Goal: Transaction & Acquisition: Obtain resource

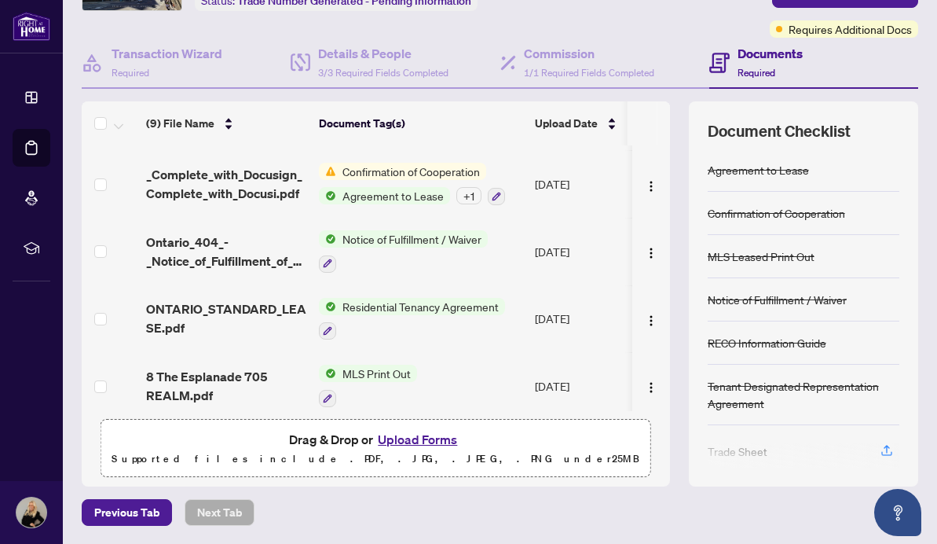
scroll to position [262, 0]
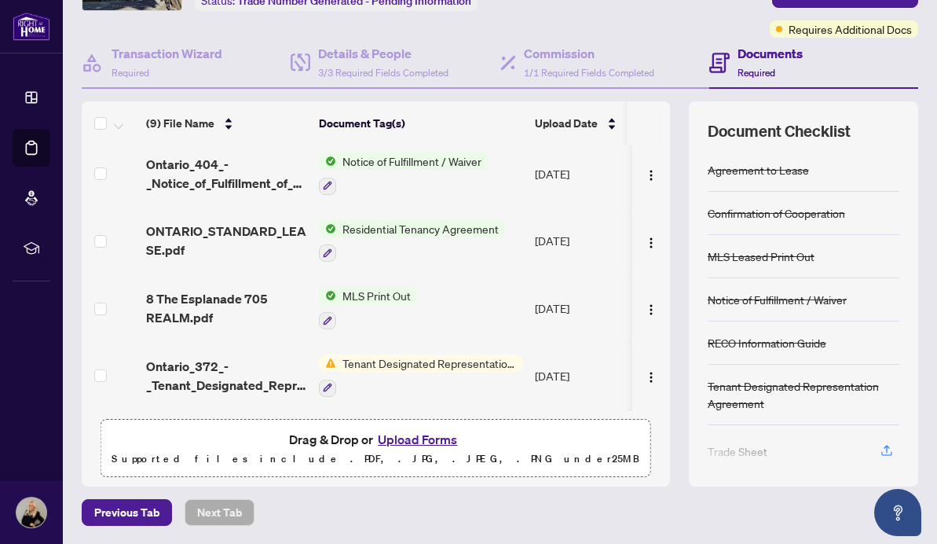
click at [392, 435] on button "Upload Forms" at bounding box center [417, 439] width 89 height 20
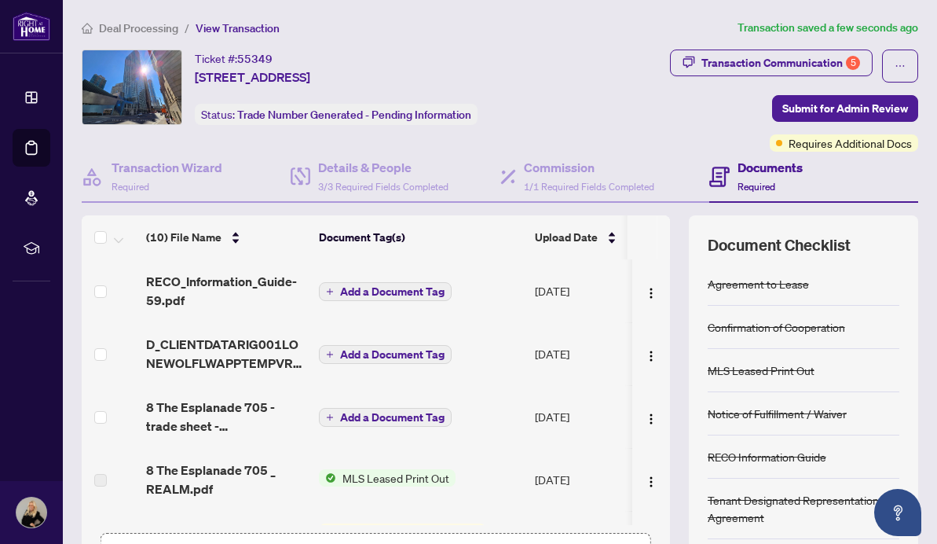
scroll to position [0, 0]
click at [714, 60] on div "Transaction Communication 5" at bounding box center [781, 62] width 159 height 25
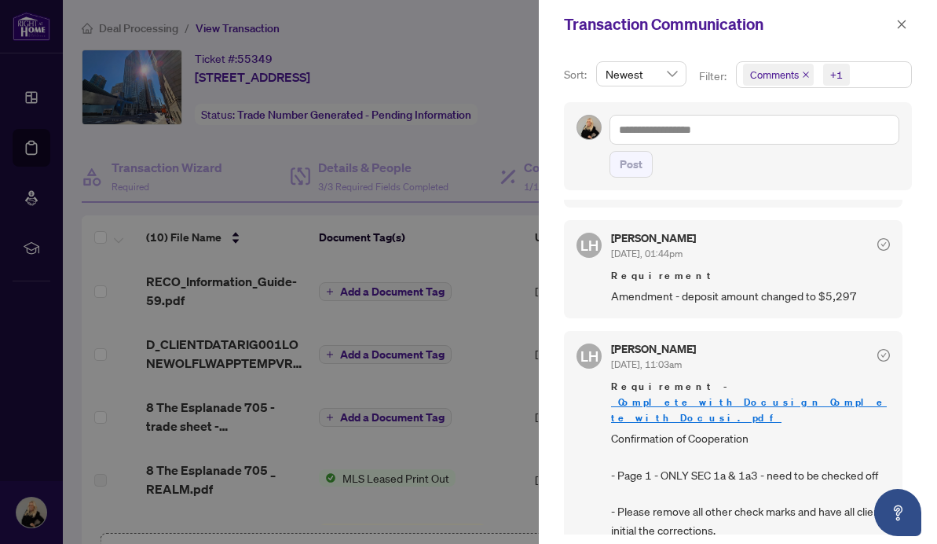
scroll to position [357, 0]
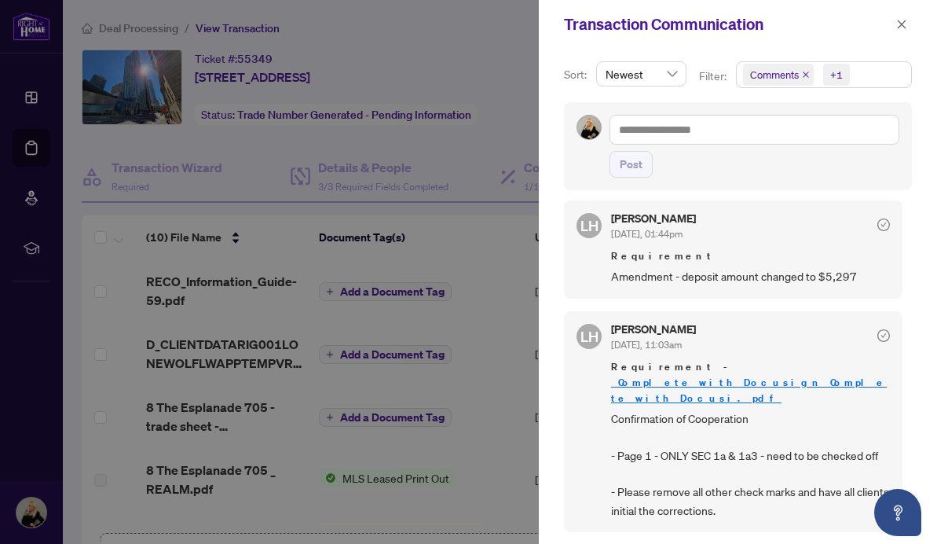
click at [658, 377] on link "_Complete_with_Docusign_Complete_with_Docusi.pdf" at bounding box center [749, 390] width 276 height 29
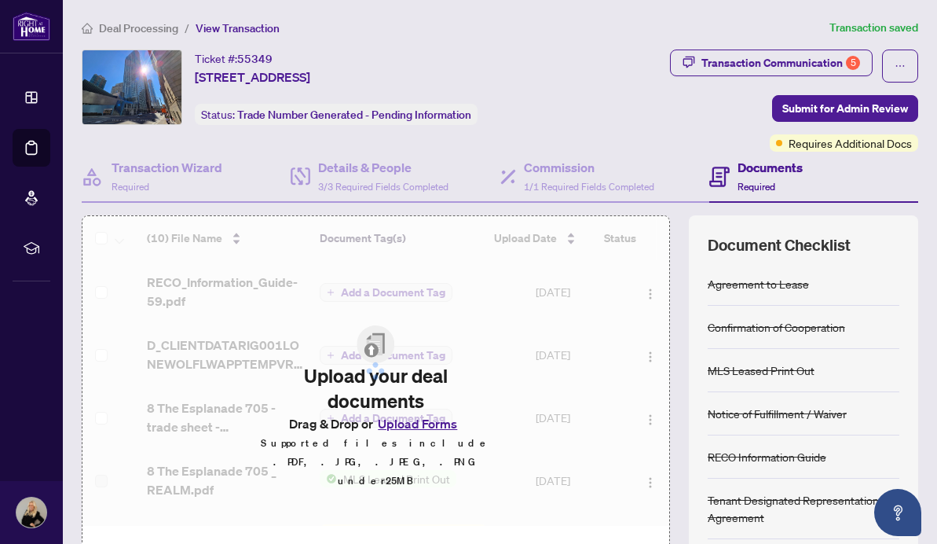
click at [551, 109] on div "Ticket #: 55349 705-8 The Esplanade, Toronto, Ontario M5E 0A6, Canada Status: T…" at bounding box center [326, 86] width 489 height 75
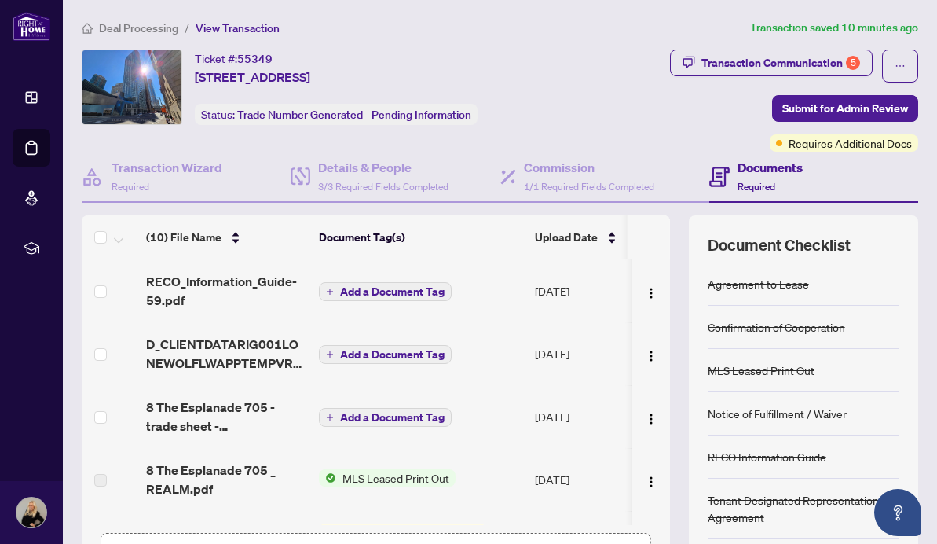
click at [424, 290] on span "Add a Document Tag" at bounding box center [392, 291] width 104 height 11
click at [337, 287] on div at bounding box center [469, 334] width 358 height 137
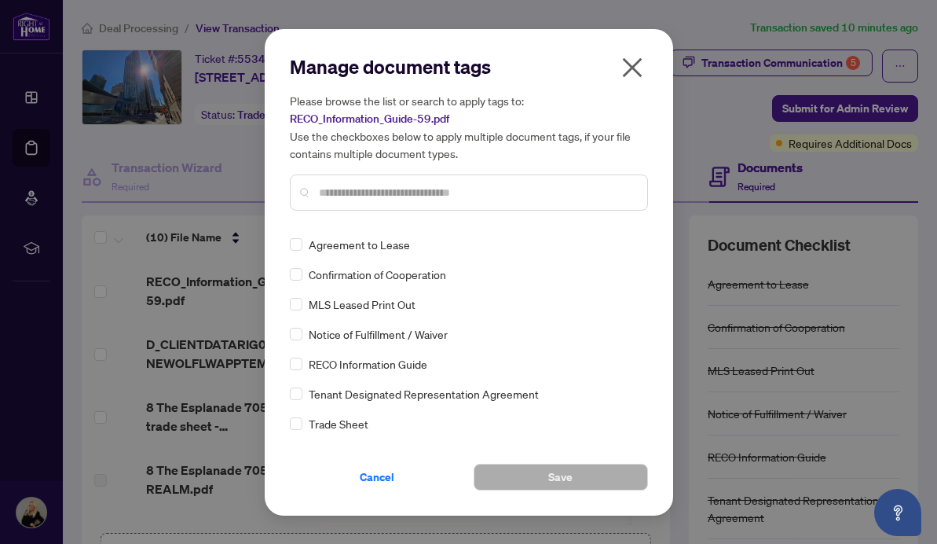
click at [629, 68] on icon "close" at bounding box center [632, 67] width 25 height 25
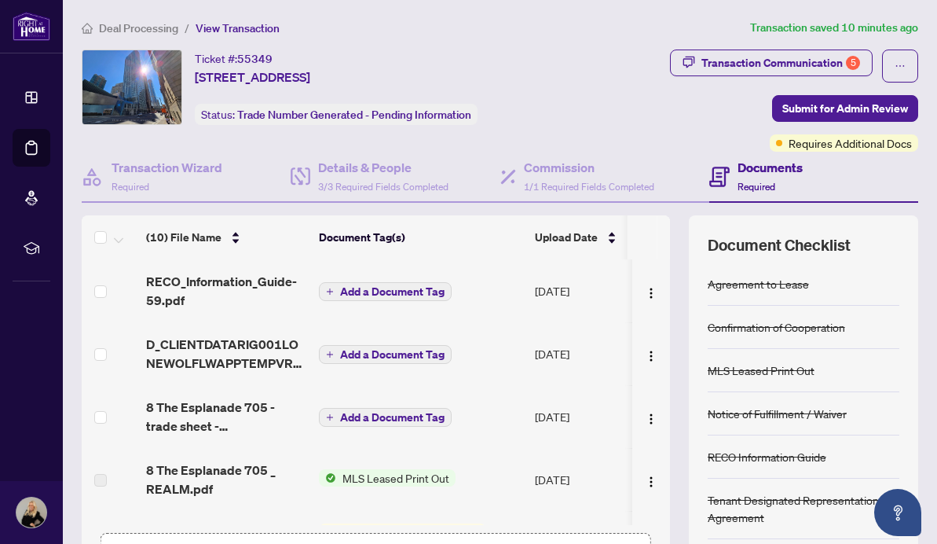
click at [635, 60] on div "Manage document tags Please browse the list or search to apply tags to: RECO_In…" at bounding box center [468, 272] width 937 height 544
click at [812, 141] on span "Requires Additional Docs" at bounding box center [850, 142] width 123 height 17
click at [830, 112] on div "Requires Additional Docs" at bounding box center [835, 111] width 119 height 25
click at [669, 131] on div "Transaction Communication 5 Submit for Admin Review Requires Additional Docs" at bounding box center [748, 100] width 342 height 102
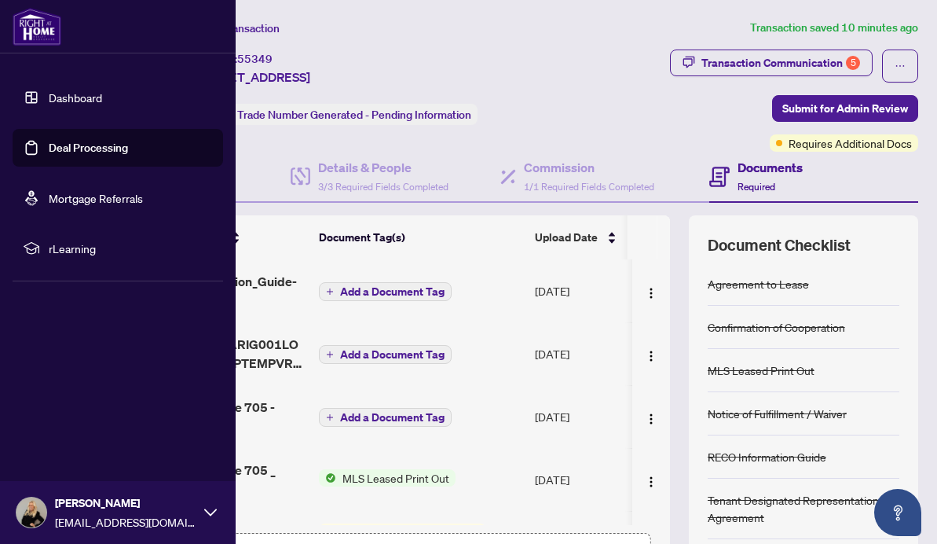
click at [82, 97] on link "Dashboard" at bounding box center [75, 97] width 53 height 14
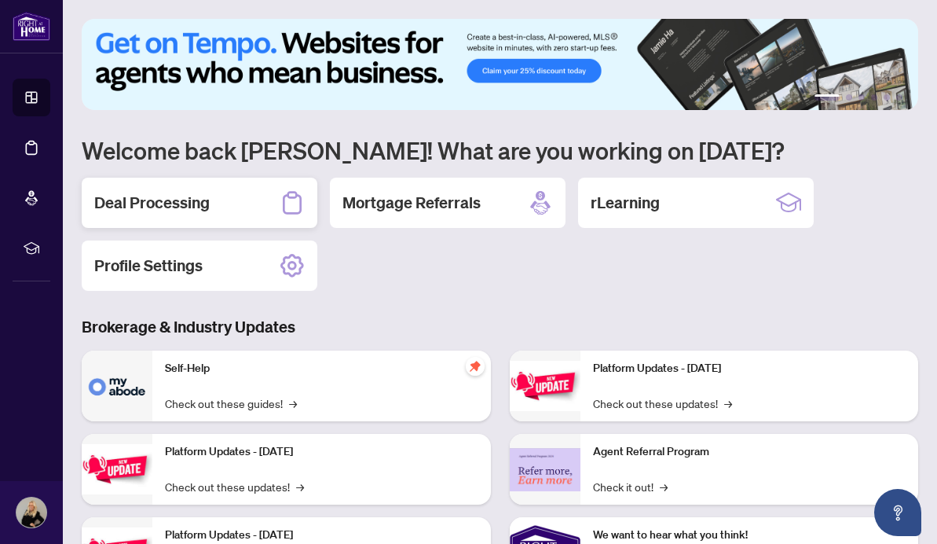
click at [173, 207] on h2 "Deal Processing" at bounding box center [151, 203] width 115 height 22
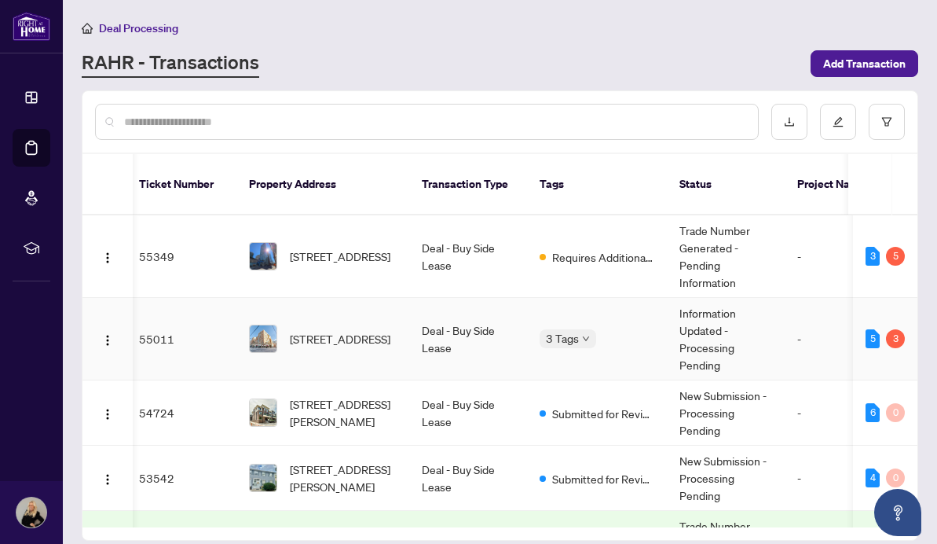
click at [563, 329] on span "3 Tags" at bounding box center [562, 338] width 33 height 18
click at [532, 350] on td "3 Tags" at bounding box center [597, 339] width 140 height 82
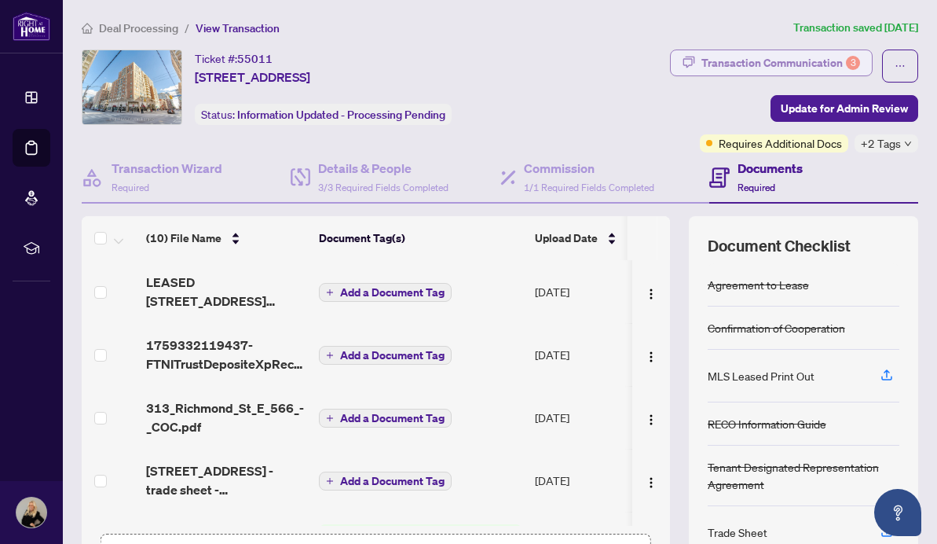
click at [775, 59] on div "Transaction Communication 3" at bounding box center [781, 62] width 159 height 25
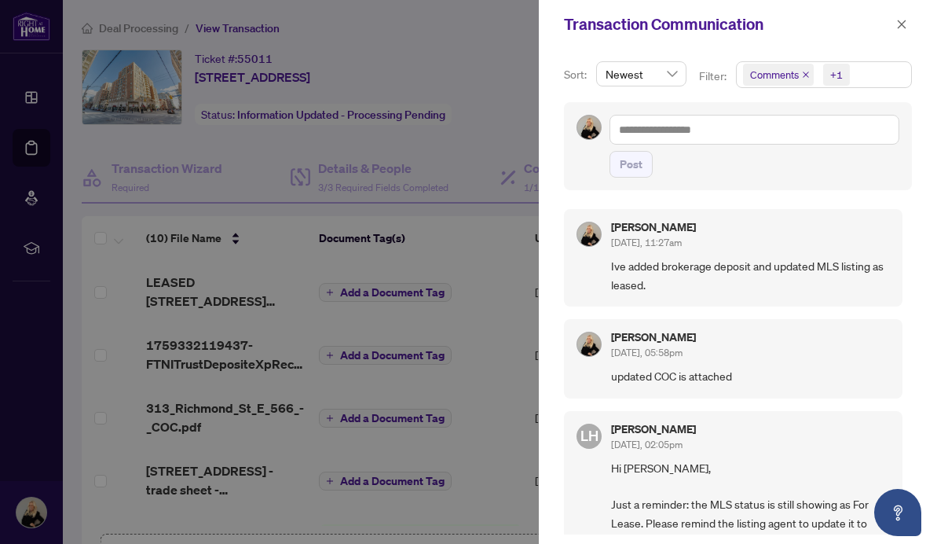
click at [471, 259] on div at bounding box center [468, 272] width 937 height 544
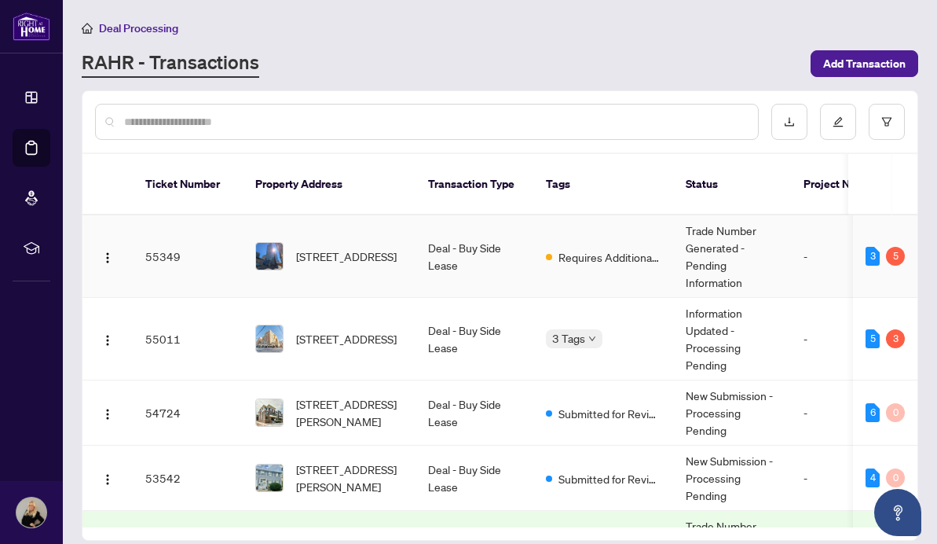
click at [295, 243] on div "705-8 The Esplanade, Toronto, Ontario M5E 0A6, Canada" at bounding box center [329, 256] width 148 height 28
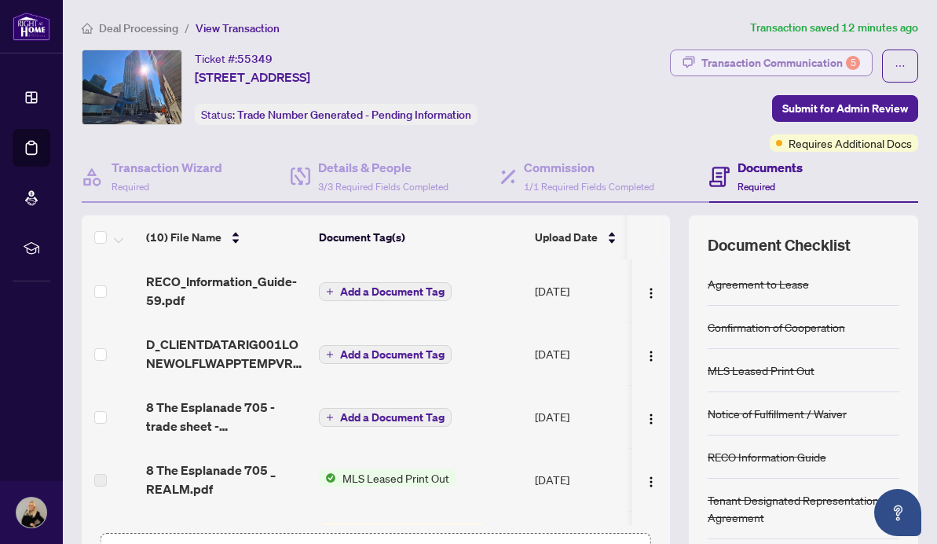
click at [726, 59] on div "Transaction Communication 5" at bounding box center [781, 62] width 159 height 25
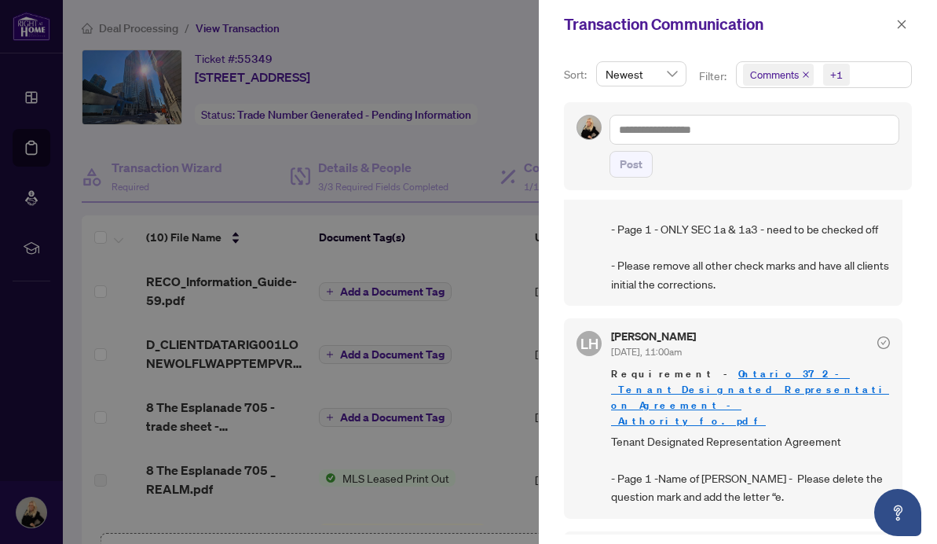
scroll to position [576, 0]
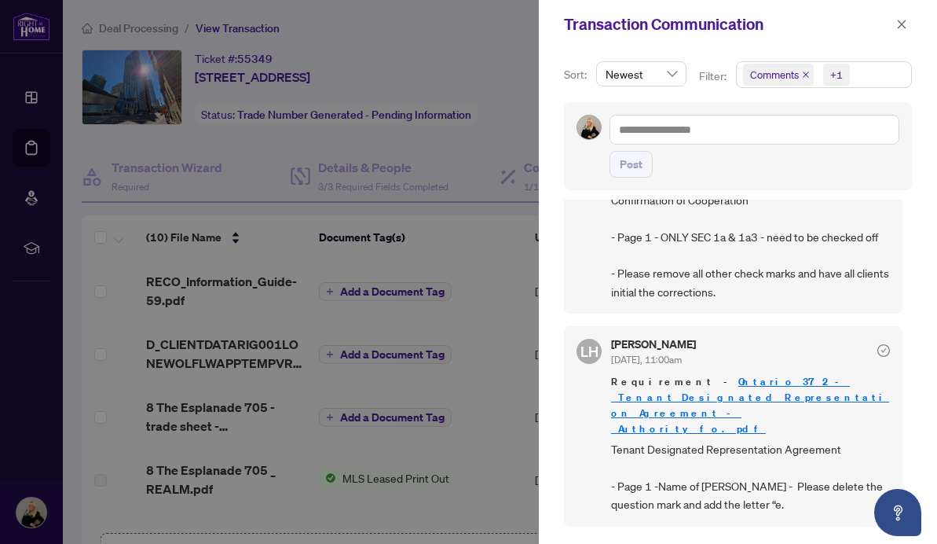
click at [648, 375] on link "Ontario_372_-_Tenant_Designated_Representation_Agreement_-_Authority_fo.pdf" at bounding box center [750, 405] width 278 height 60
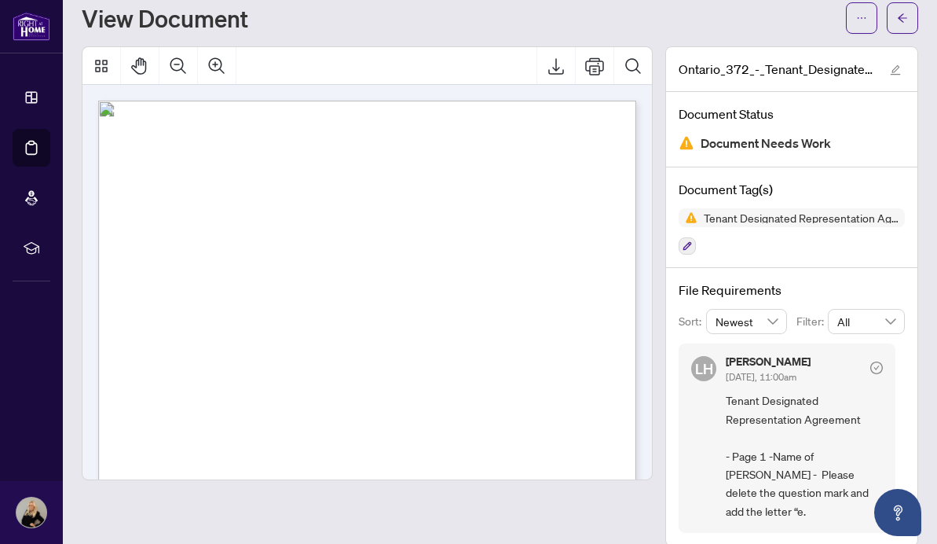
scroll to position [46, 0]
click at [552, 68] on icon "Export" at bounding box center [556, 66] width 19 height 19
